Goal: Check status: Check status

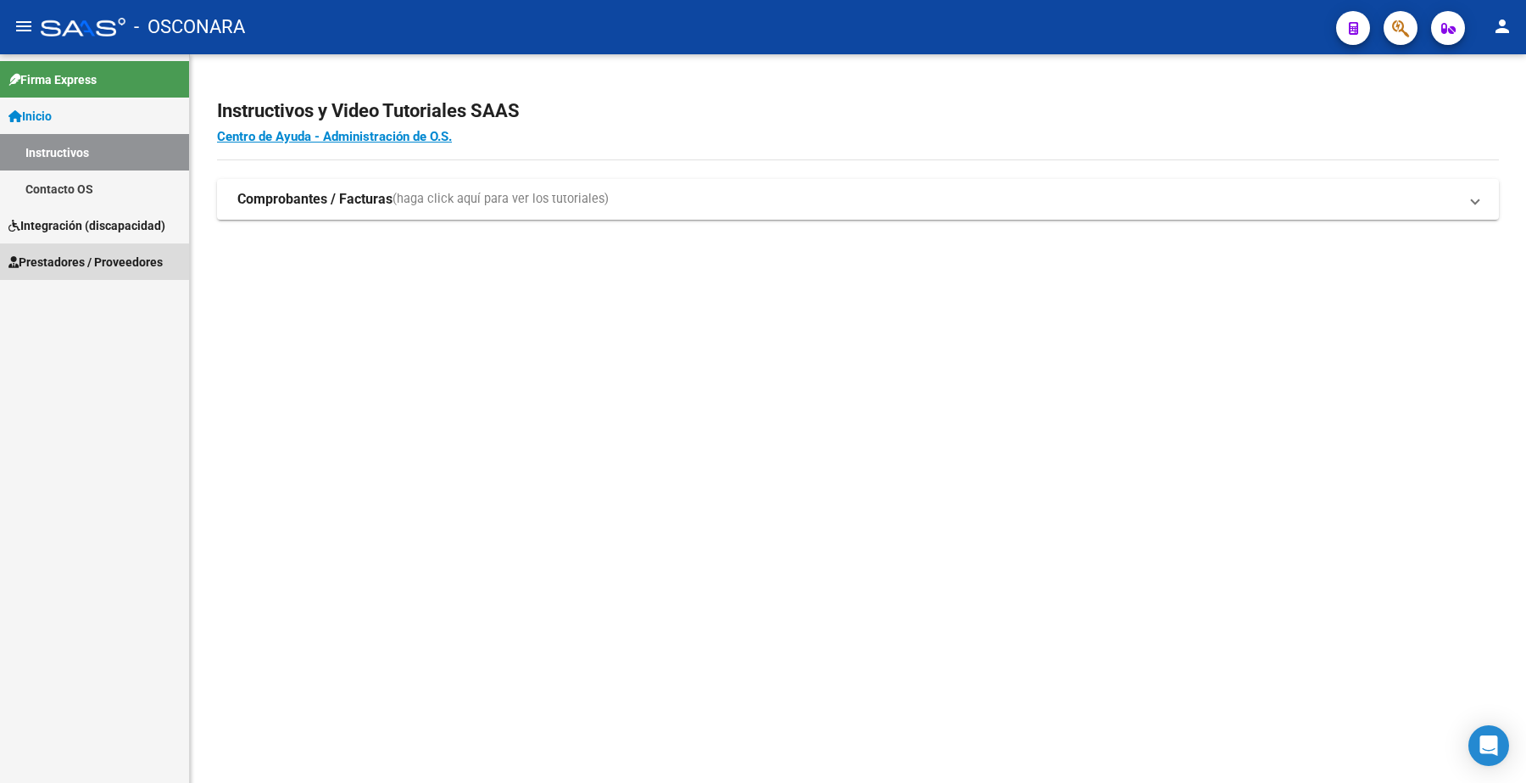
click at [83, 263] on span "Prestadores / Proveedores" at bounding box center [85, 262] width 154 height 19
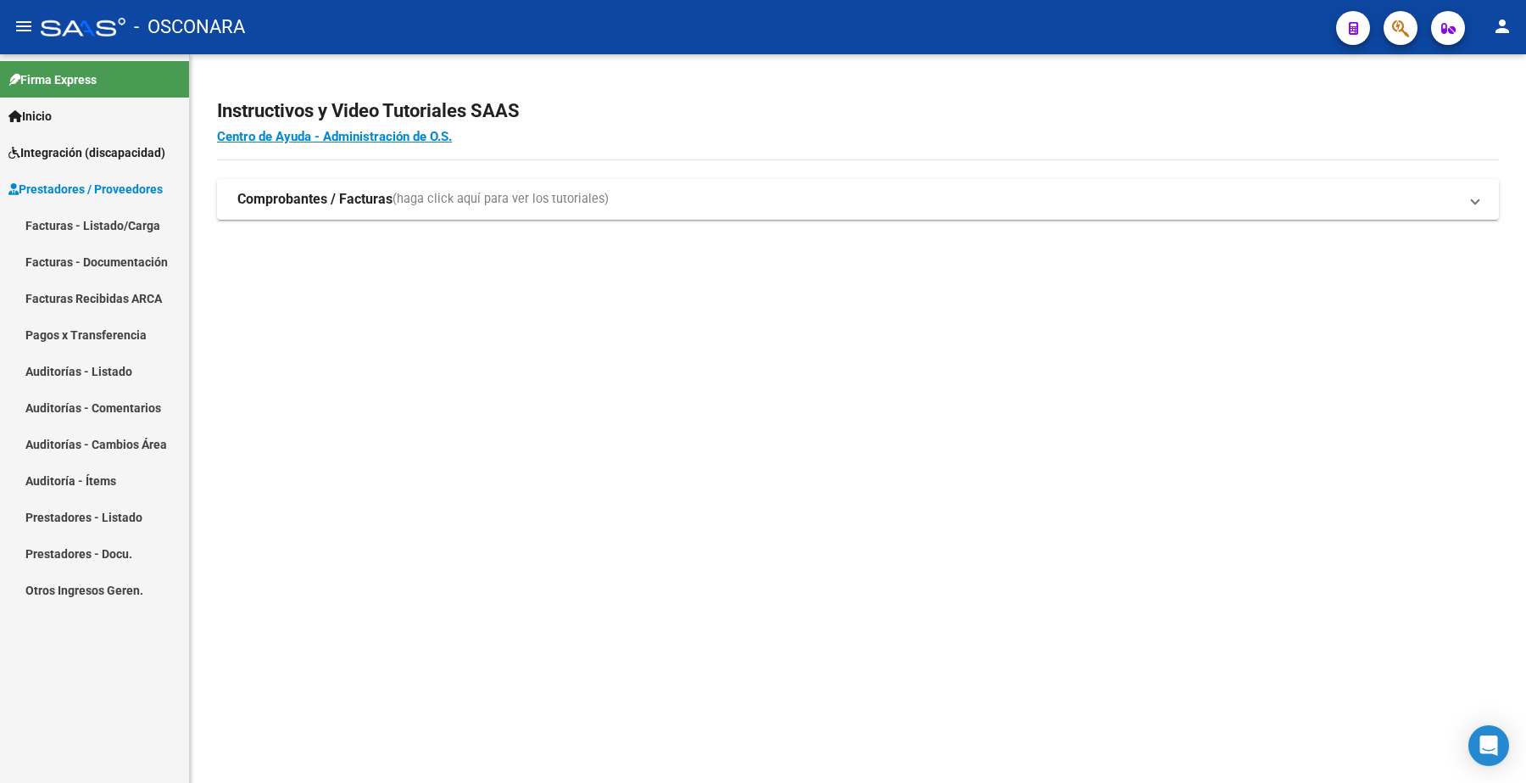
click at [129, 217] on link "Facturas - Listado/Carga" at bounding box center [94, 225] width 189 height 36
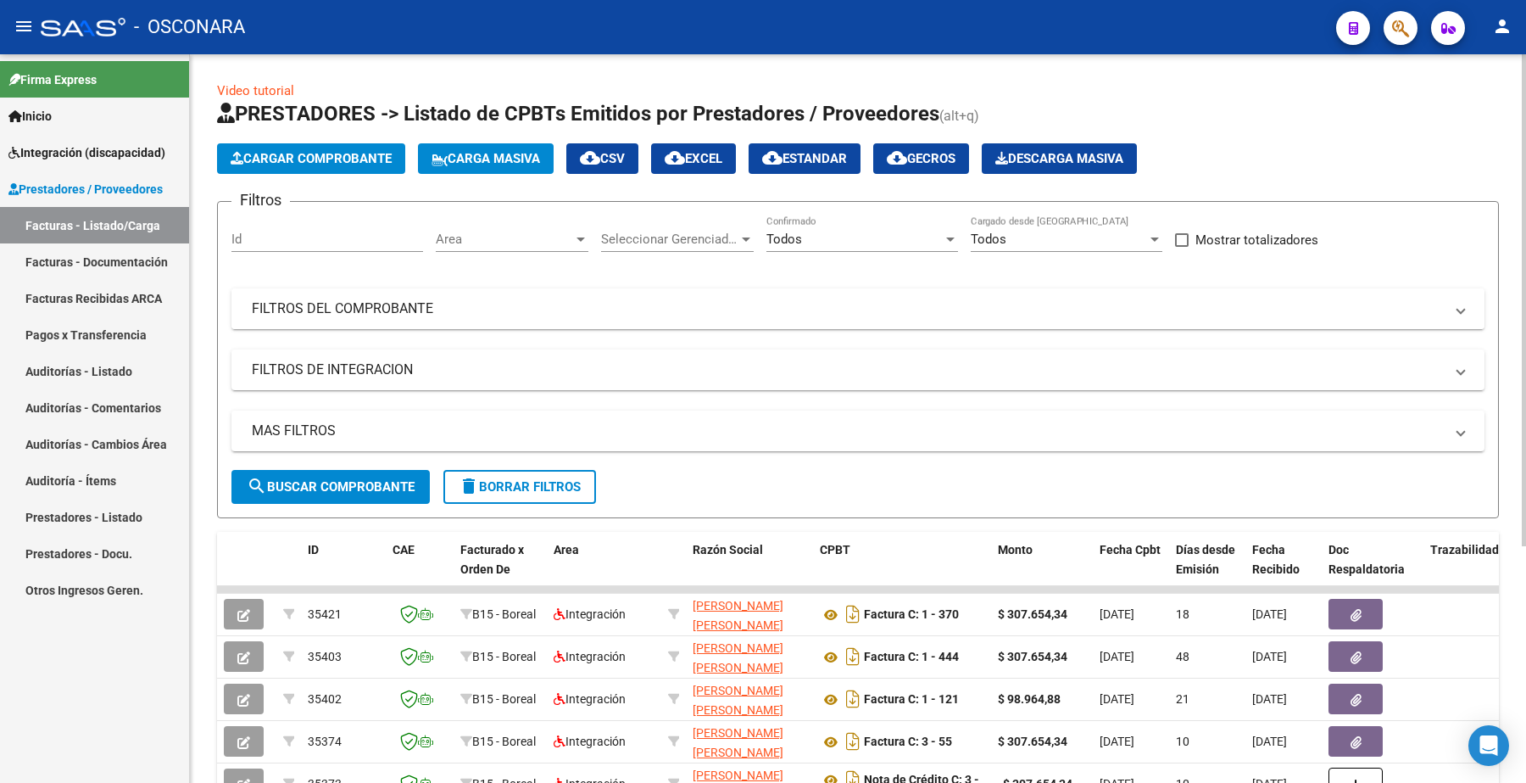
click at [365, 308] on mat-panel-title "FILTROS DEL COMPROBANTE" at bounding box center [848, 308] width 1192 height 19
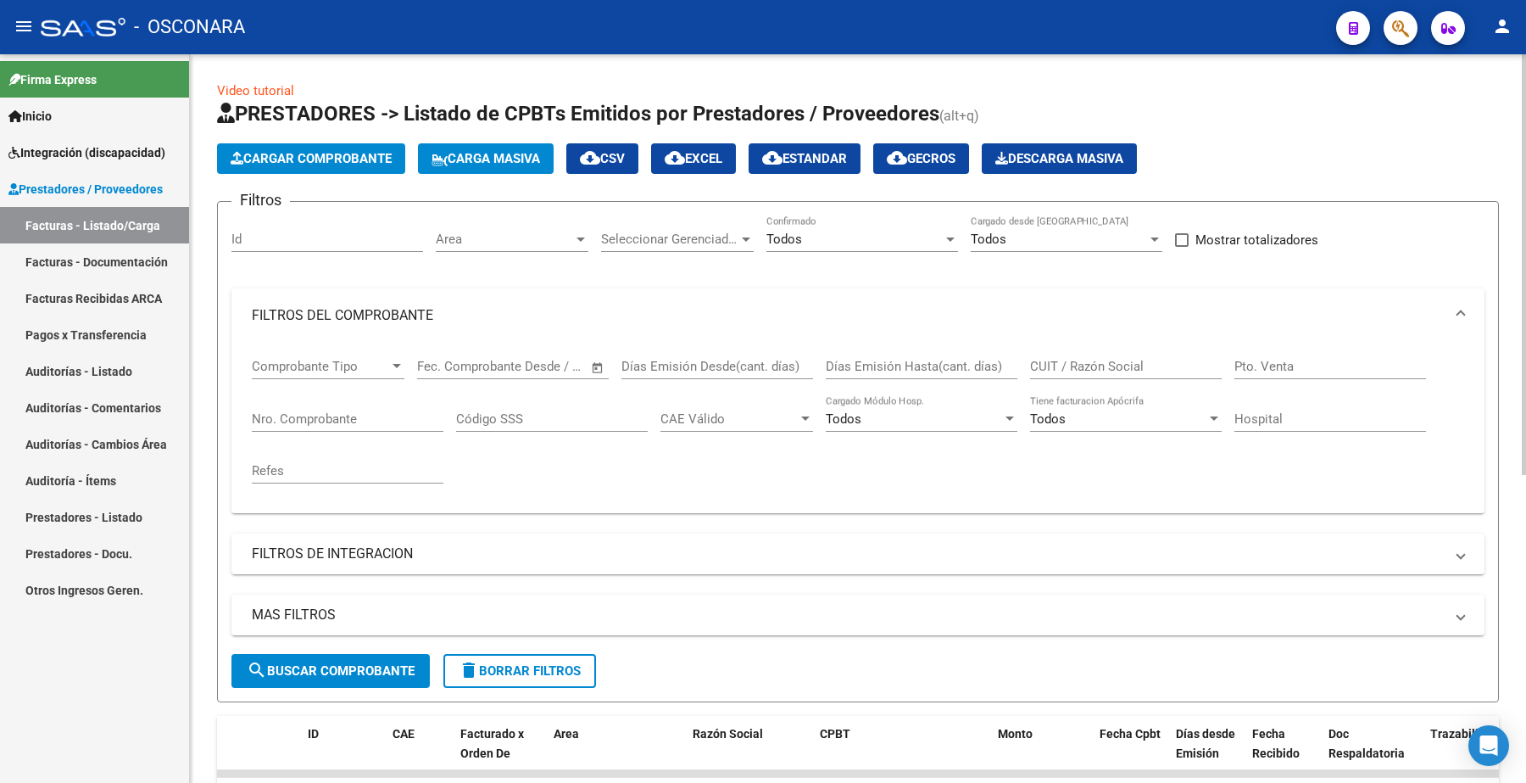
click at [301, 414] on input "Nro. Comprobante" at bounding box center [348, 418] width 192 height 15
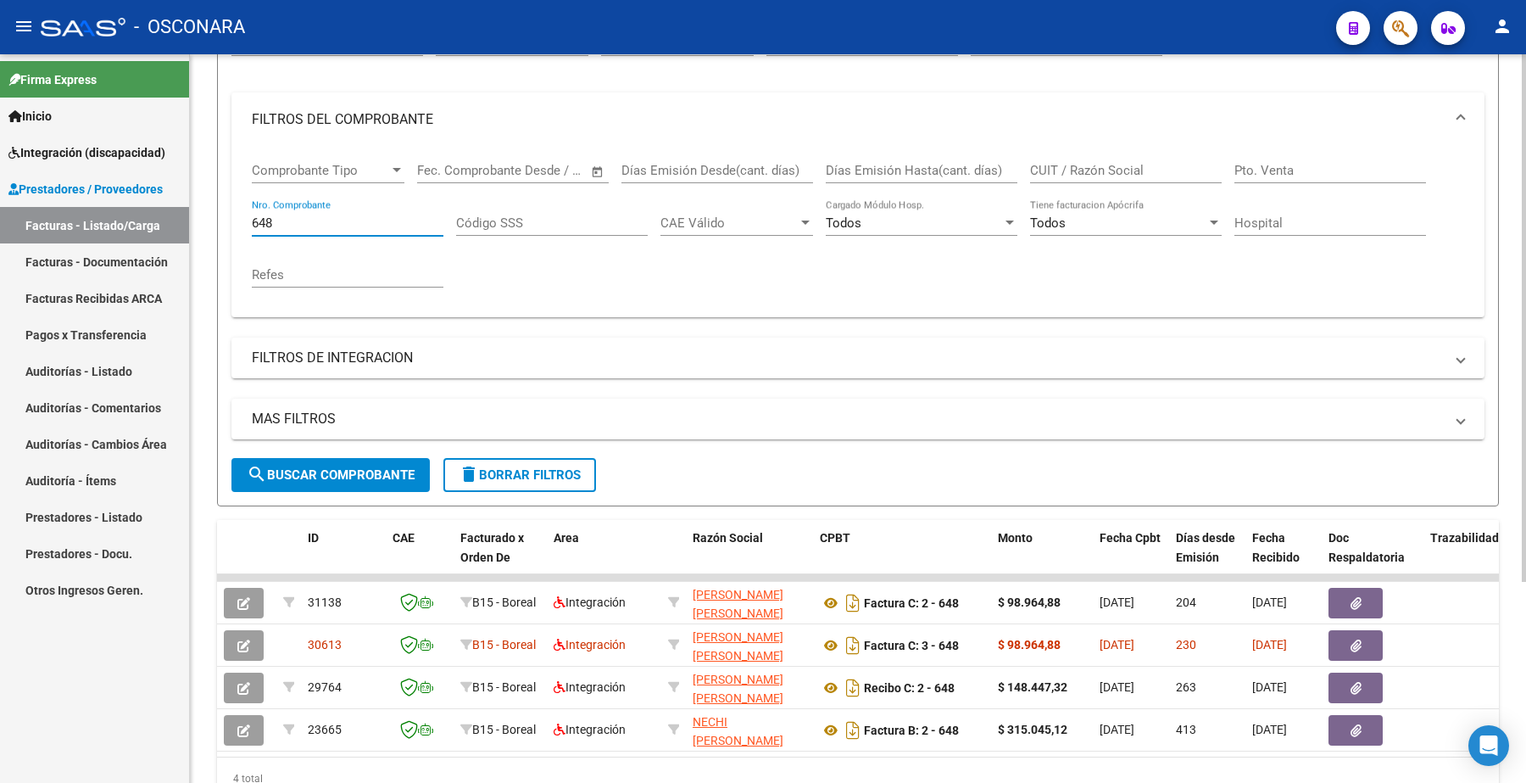
scroll to position [212, 0]
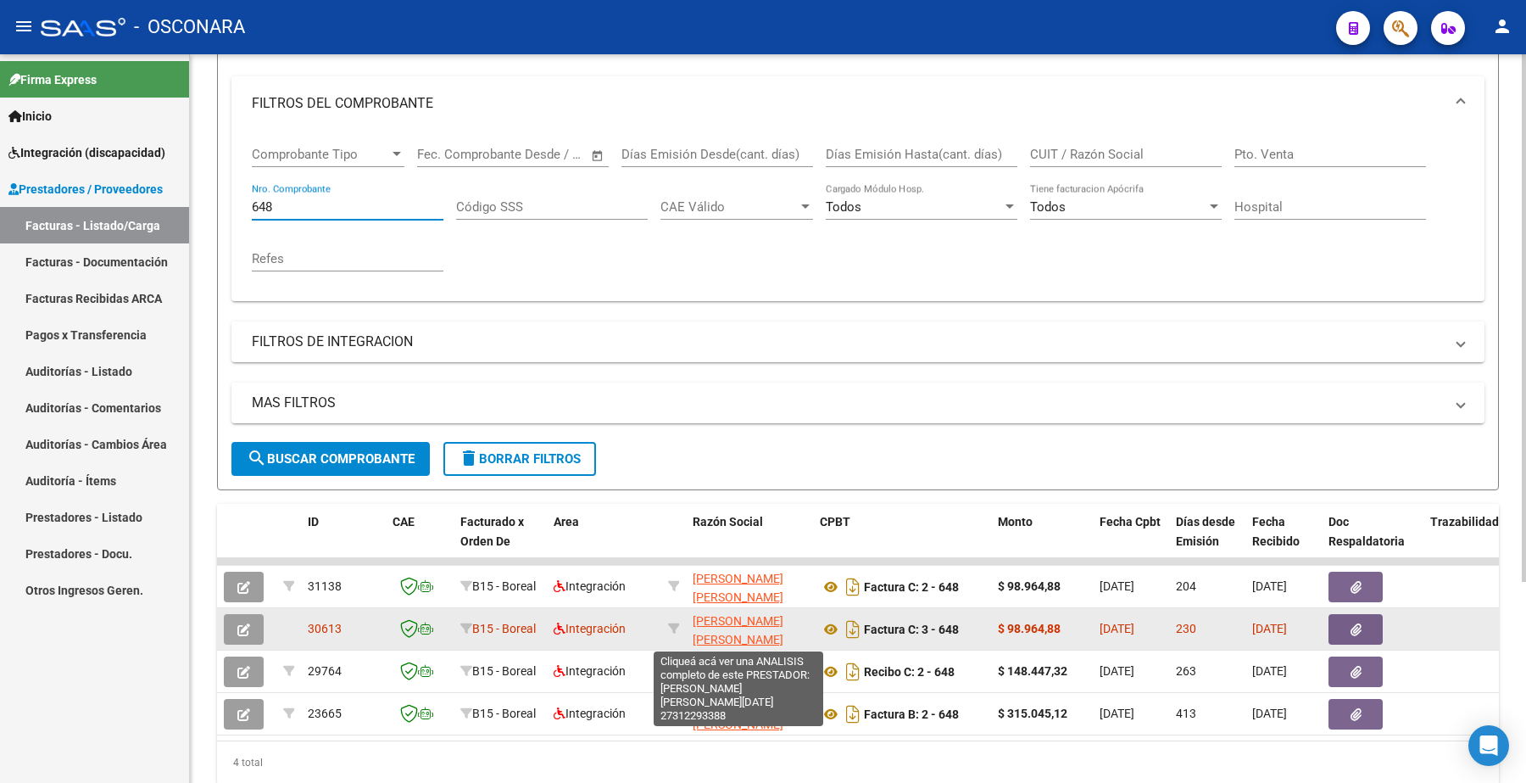
type input "648"
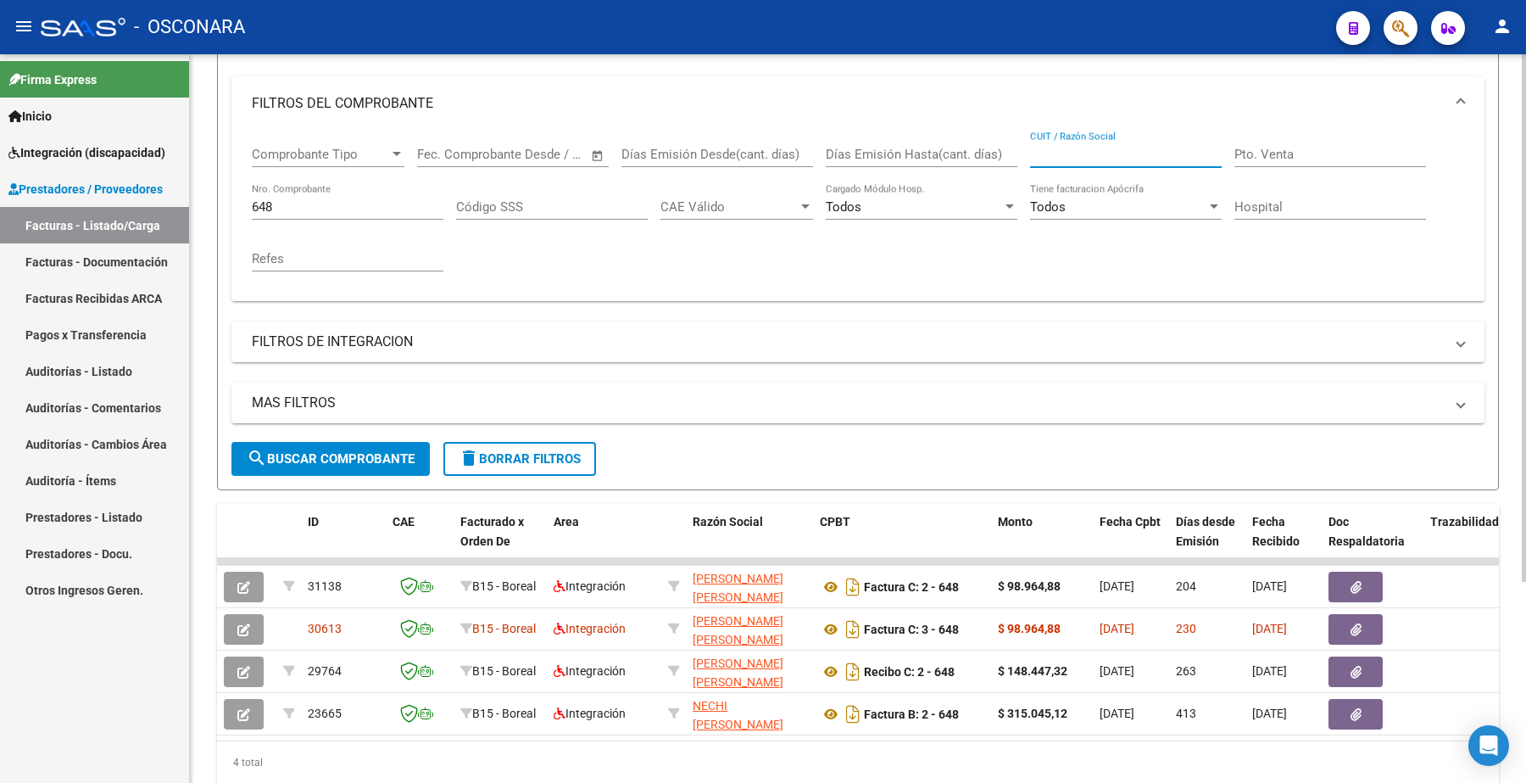
click at [1077, 153] on input "CUIT / Razón Social" at bounding box center [1126, 154] width 192 height 15
paste input "27364171639"
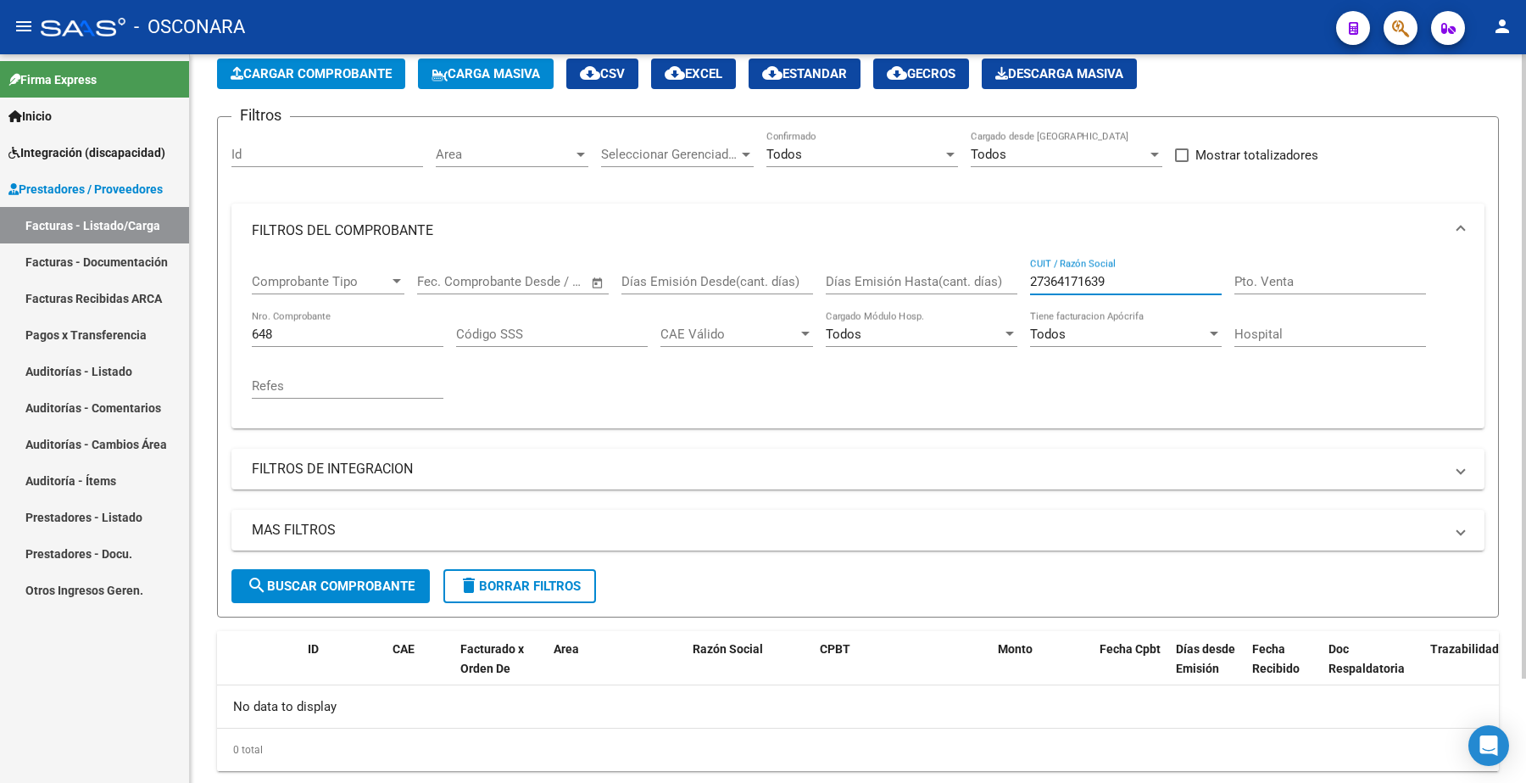
scroll to position [123, 0]
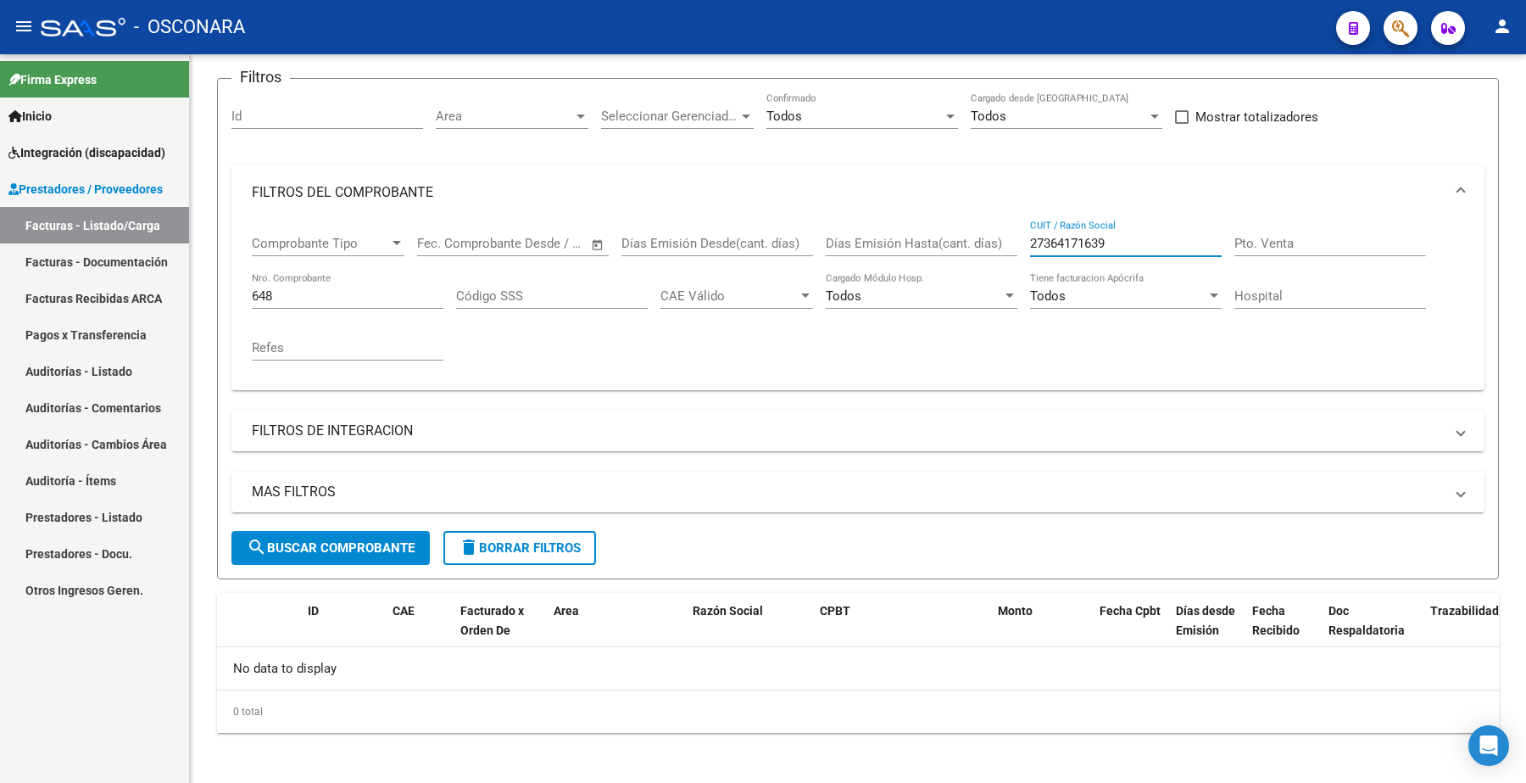
type input "27364171639"
